Goal: Register for event/course

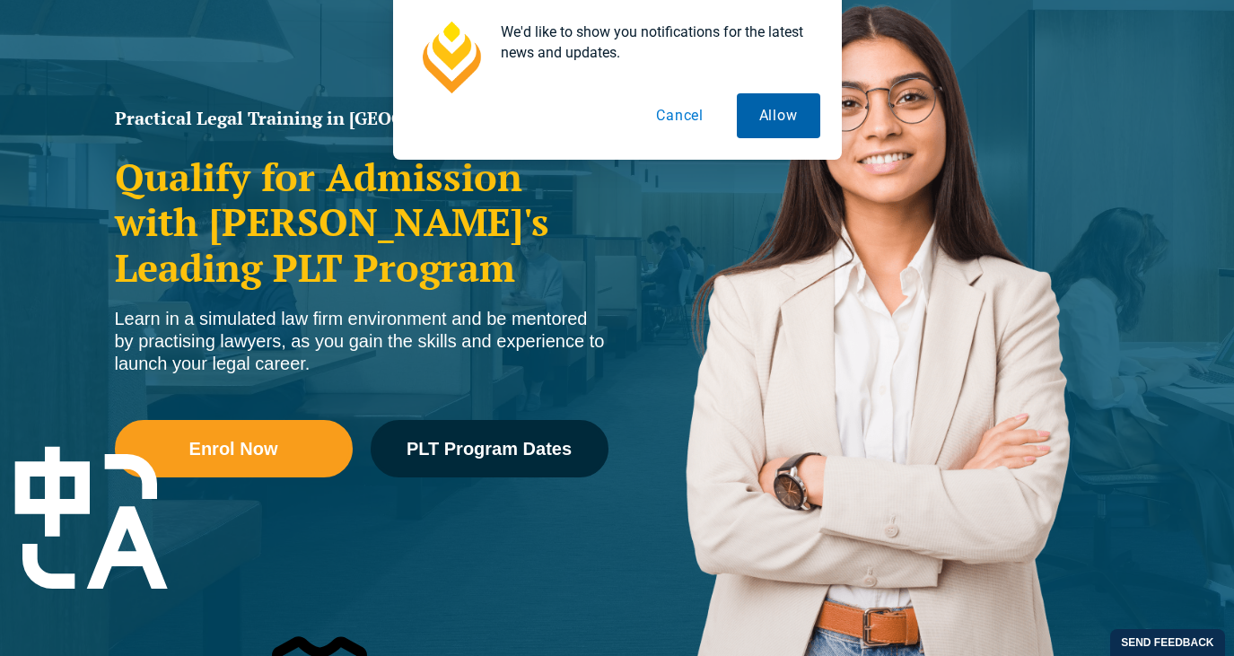
click at [780, 118] on button "Allow" at bounding box center [778, 115] width 83 height 45
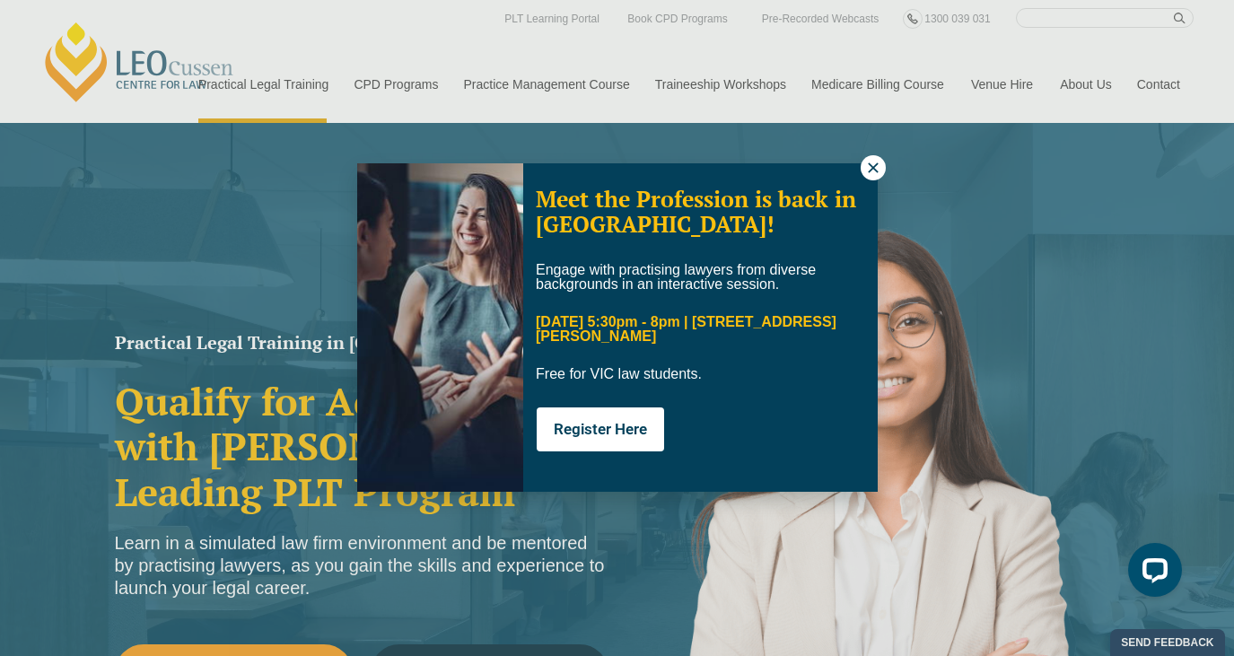
click at [858, 160] on div "Meet the Profession is back in [GEOGRAPHIC_DATA]! Engage with practising lawyer…" at bounding box center [617, 328] width 1234 height 656
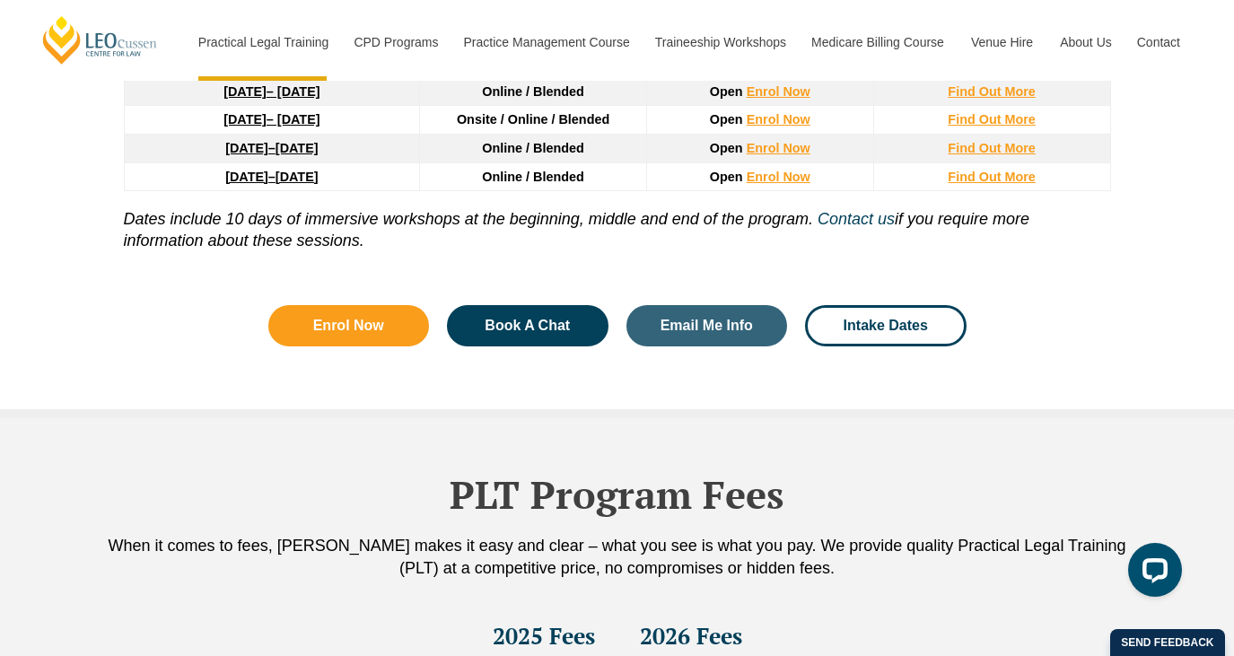
scroll to position [2739, 0]
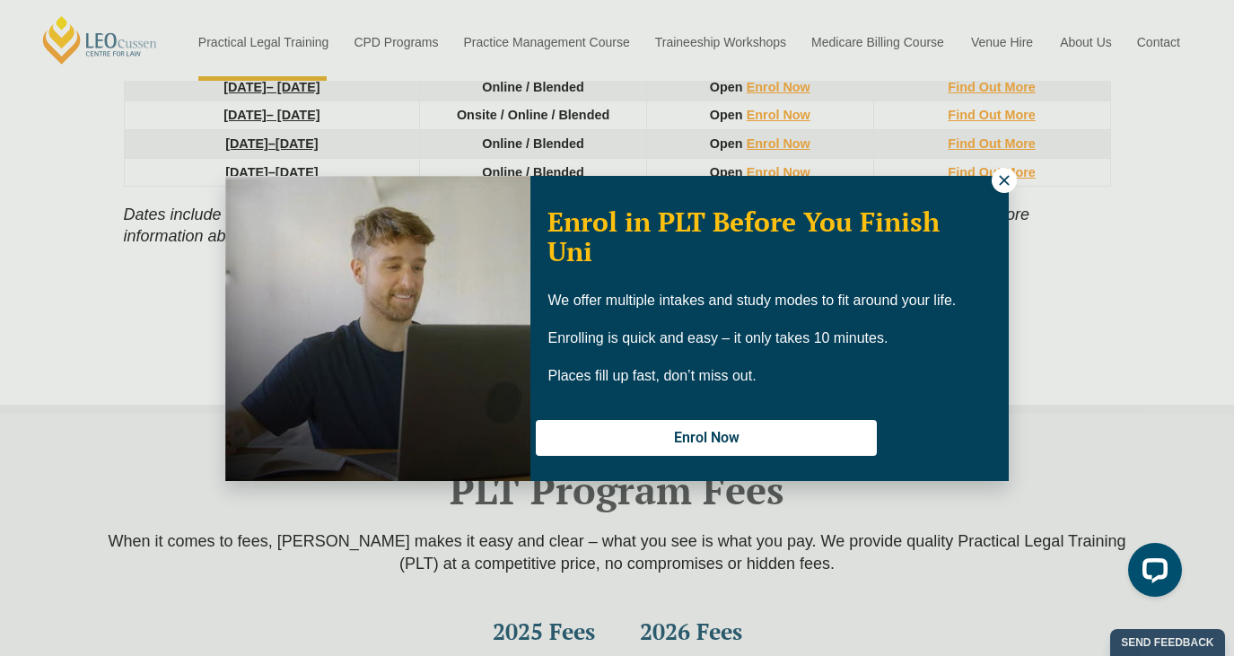
click at [1008, 178] on icon at bounding box center [1004, 180] width 16 height 16
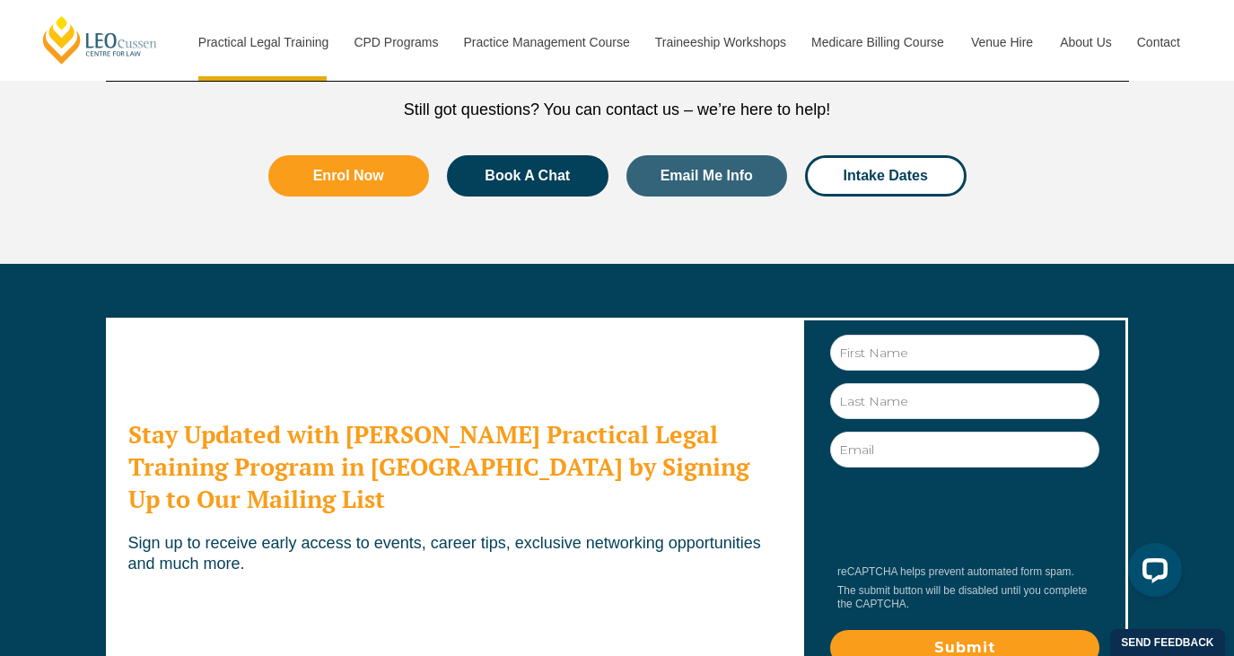
scroll to position [9468, 0]
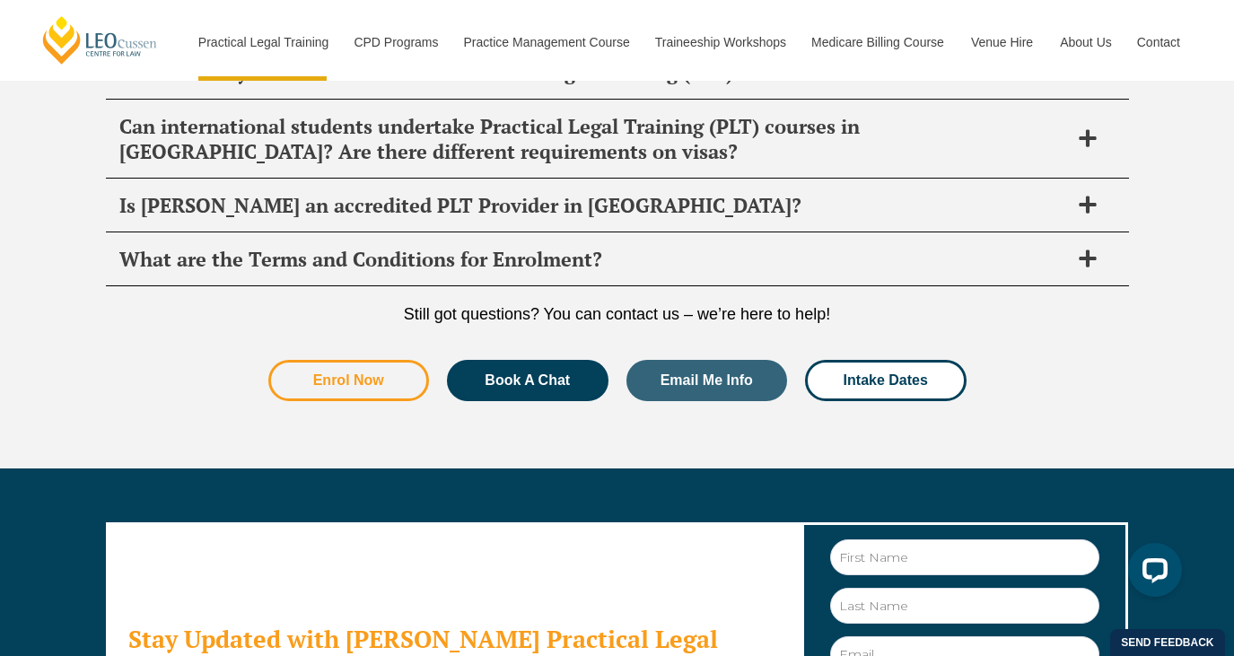
click at [388, 360] on link "Enrol Now" at bounding box center [348, 380] width 161 height 41
